Goal: Transaction & Acquisition: Purchase product/service

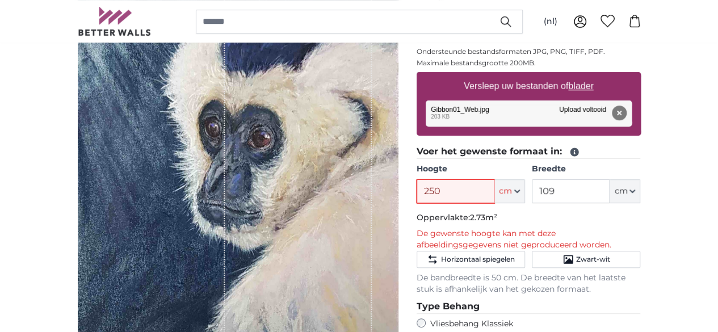
scroll to position [186, 0]
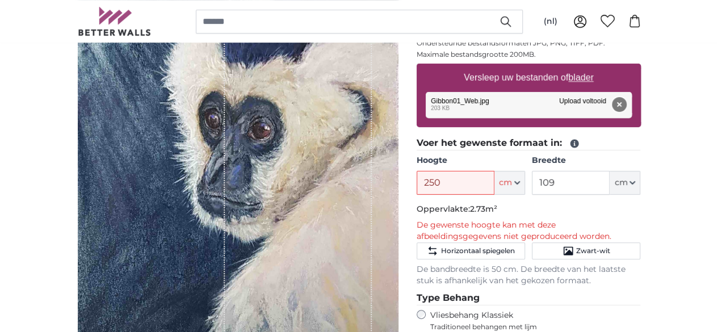
click at [626, 105] on button "Verwijderen" at bounding box center [618, 104] width 15 height 15
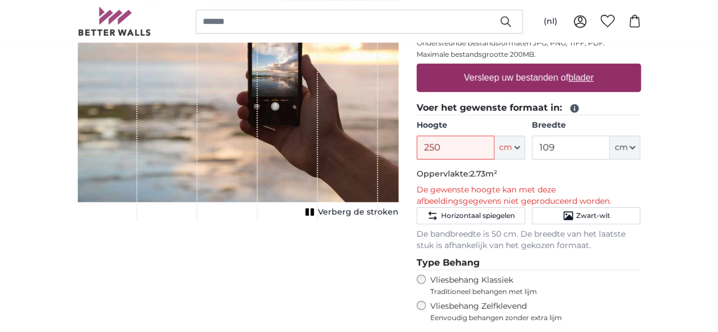
click at [593, 73] on u "blader" at bounding box center [580, 78] width 25 height 10
click at [641, 67] on input "Versleep uw bestanden of blader" at bounding box center [529, 65] width 224 height 3
type input "**********"
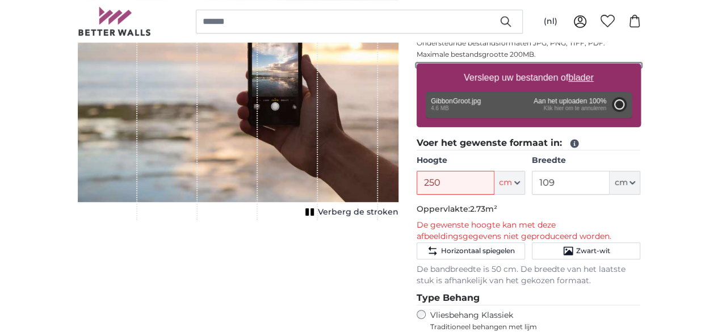
type input "200"
type input "150"
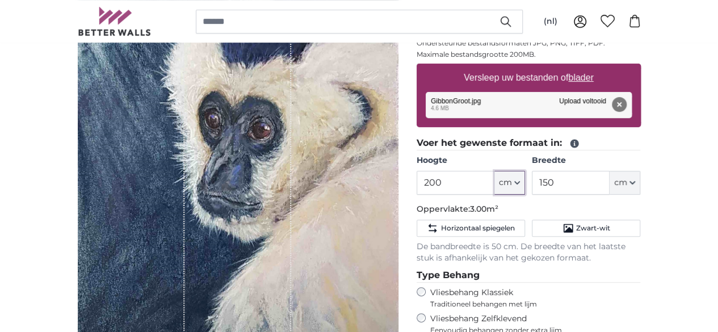
click at [525, 178] on button "cm" at bounding box center [510, 183] width 31 height 24
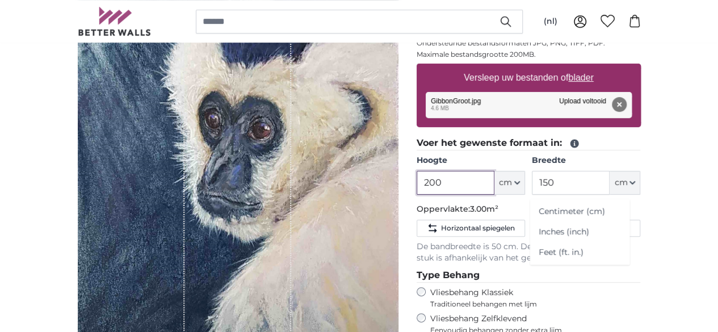
drag, startPoint x: 513, startPoint y: 183, endPoint x: 497, endPoint y: 182, distance: 15.9
click at [495, 182] on input "200" at bounding box center [456, 183] width 78 height 24
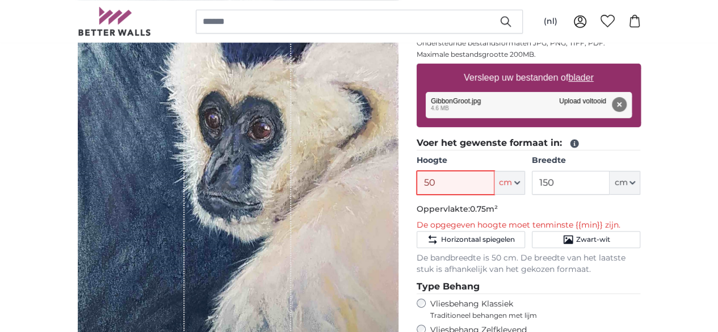
type input "5"
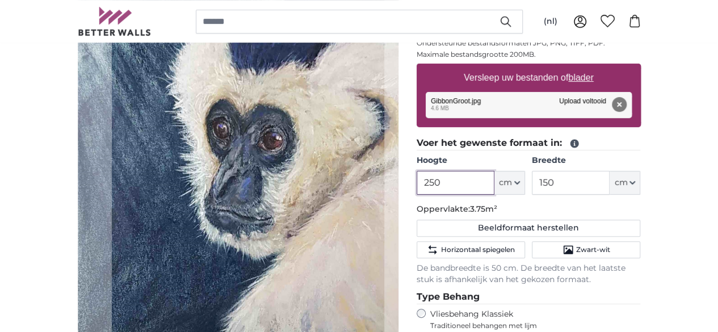
type input "250"
click at [640, 181] on button "cm" at bounding box center [625, 183] width 31 height 24
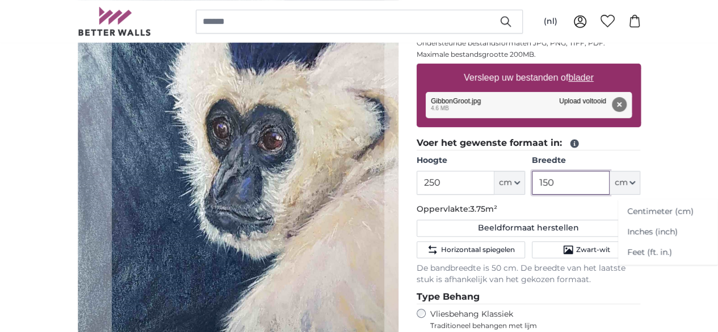
drag, startPoint x: 638, startPoint y: 175, endPoint x: 590, endPoint y: 178, distance: 47.7
click at [590, 178] on div "Hoogte 250 ft cm Centimeter (cm) Inches (inch) Feet (ft. in.) Breedte 150 ft cm…" at bounding box center [529, 175] width 224 height 40
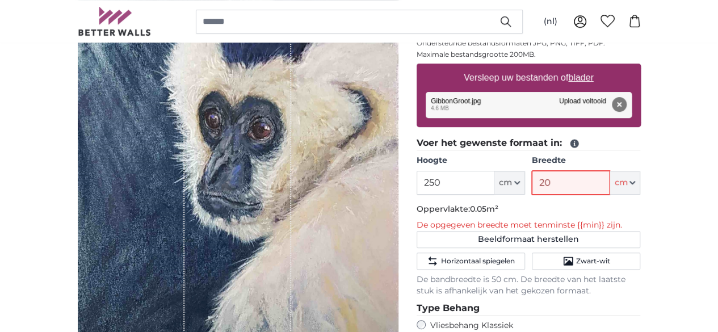
type input "200"
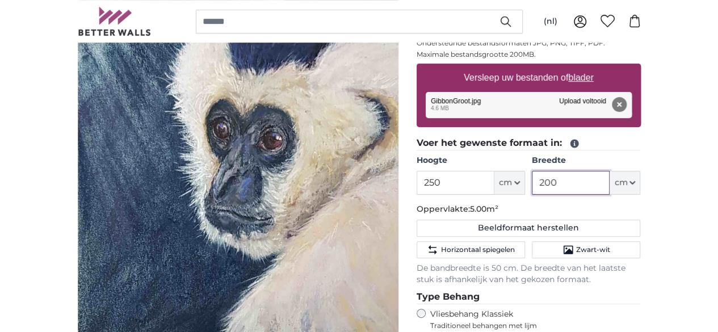
type input "200"
click at [399, 175] on div "Annuleren Afbeelding bijsnijden" at bounding box center [238, 189] width 321 height 456
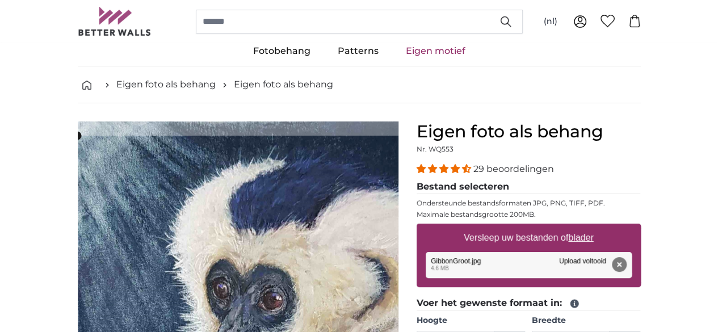
scroll to position [27, 0]
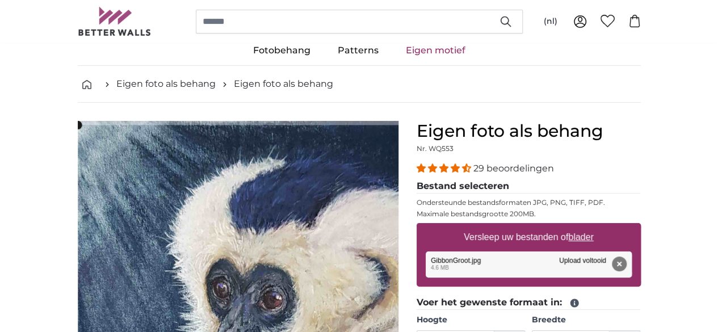
click at [311, 148] on cropper-handle at bounding box center [248, 338] width 341 height 426
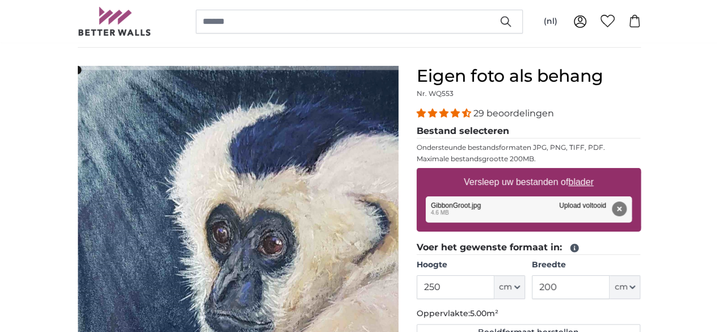
scroll to position [82, 0]
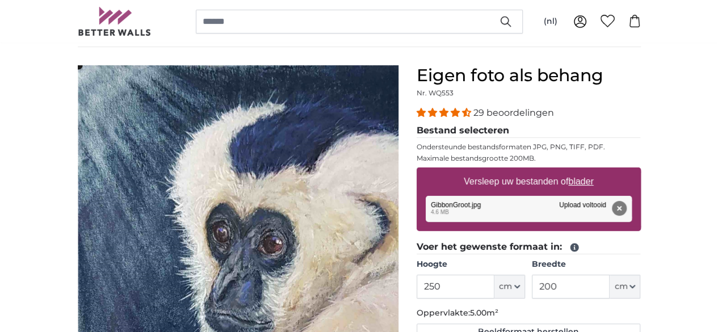
click at [333, 108] on cropper-handle at bounding box center [248, 278] width 341 height 426
click at [399, 144] on div "Annuleren Afbeelding bijsnijden" at bounding box center [238, 293] width 321 height 456
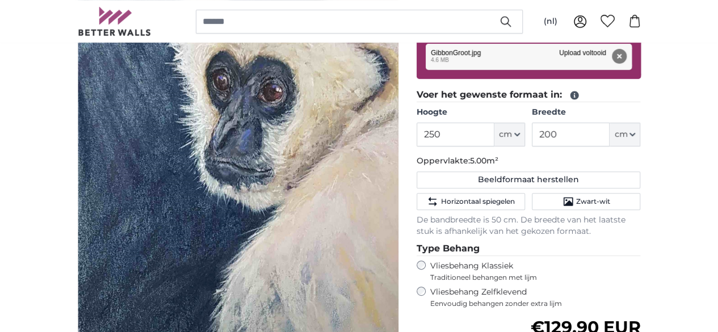
scroll to position [234, 0]
